Goal: Information Seeking & Learning: Learn about a topic

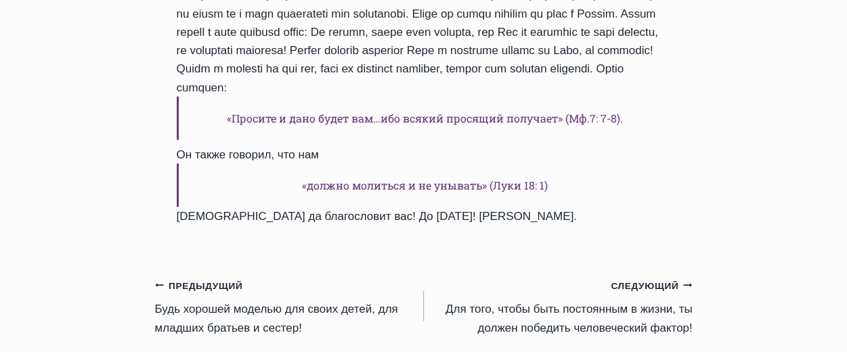
scroll to position [1273, 0]
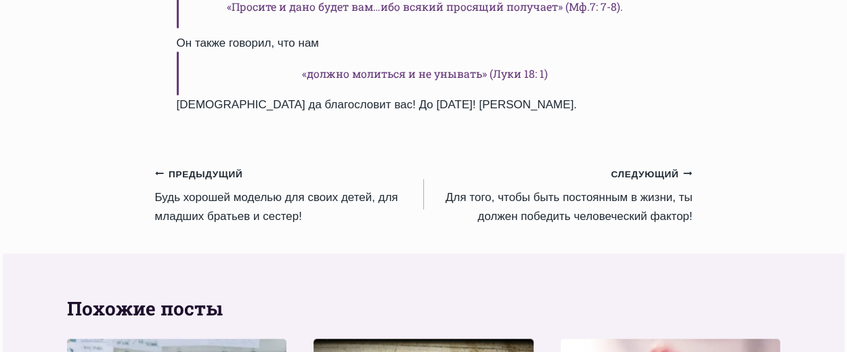
scroll to position [1382, 0]
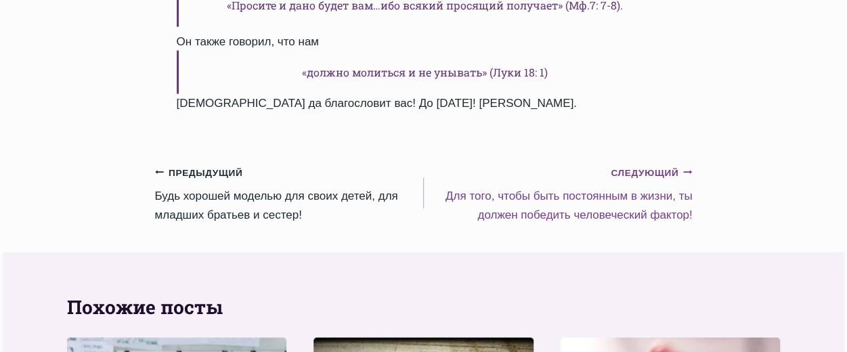
click at [635, 166] on small "Следующий Продолжить" at bounding box center [651, 173] width 81 height 15
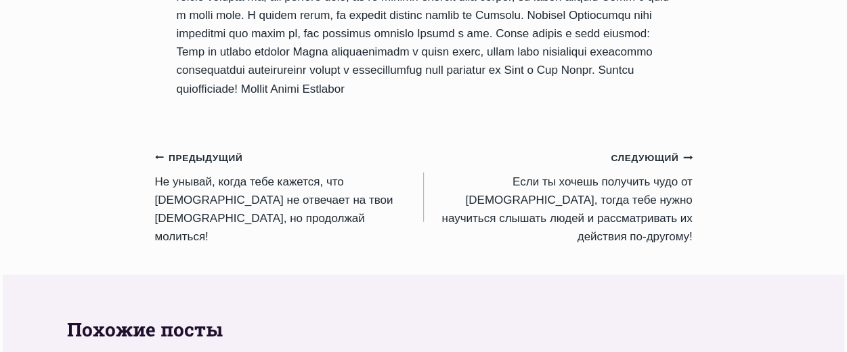
scroll to position [1544, 0]
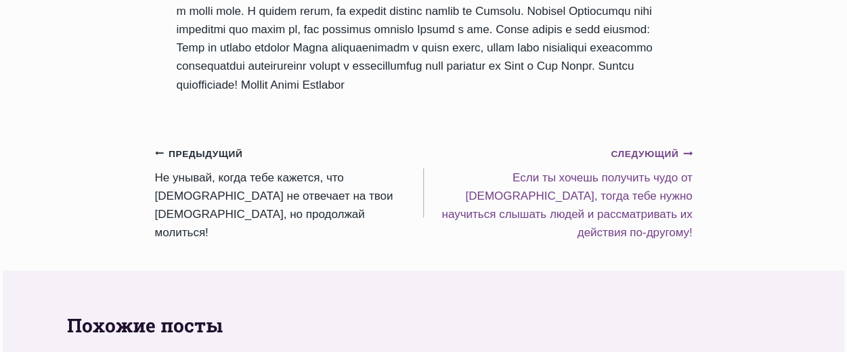
click at [648, 162] on small "Следующий Продолжить" at bounding box center [651, 154] width 81 height 15
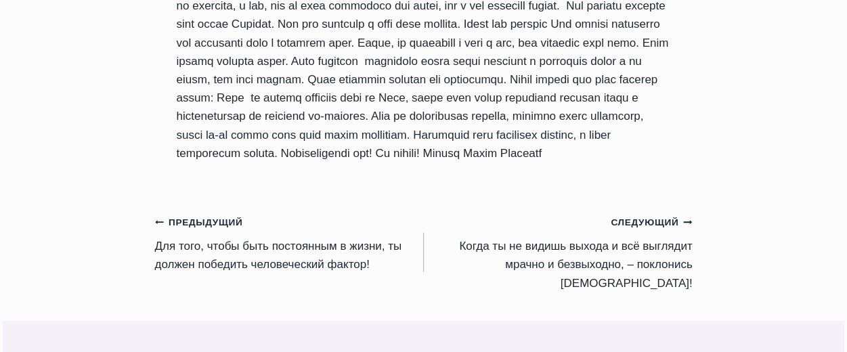
scroll to position [1625, 0]
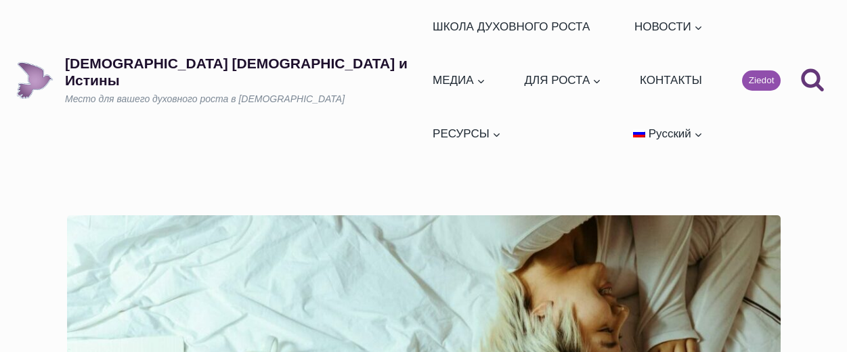
scroll to position [1261, 0]
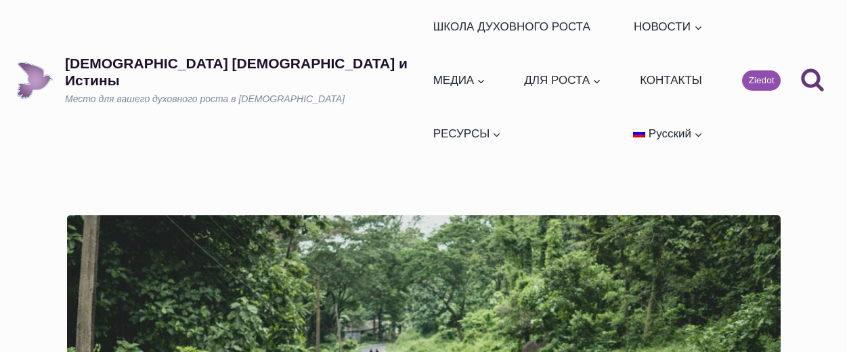
scroll to position [694, 0]
